Goal: Transaction & Acquisition: Book appointment/travel/reservation

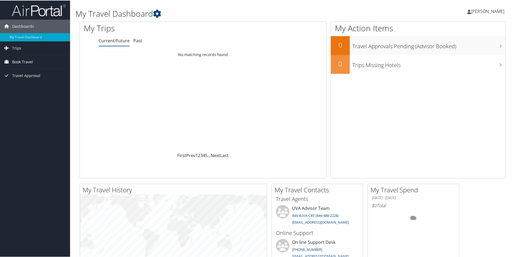
click at [32, 60] on span "Book Travel" at bounding box center [22, 61] width 21 height 13
click at [34, 90] on link "Book/Manage Online Trips" at bounding box center [35, 88] width 70 height 8
click at [19, 59] on span "Book Travel" at bounding box center [22, 61] width 21 height 13
click at [25, 90] on link "Book/Manage Online Trips" at bounding box center [35, 88] width 70 height 8
click at [49, 89] on link "Book/Manage Online Trips" at bounding box center [35, 88] width 70 height 8
